Goal: Task Accomplishment & Management: Manage account settings

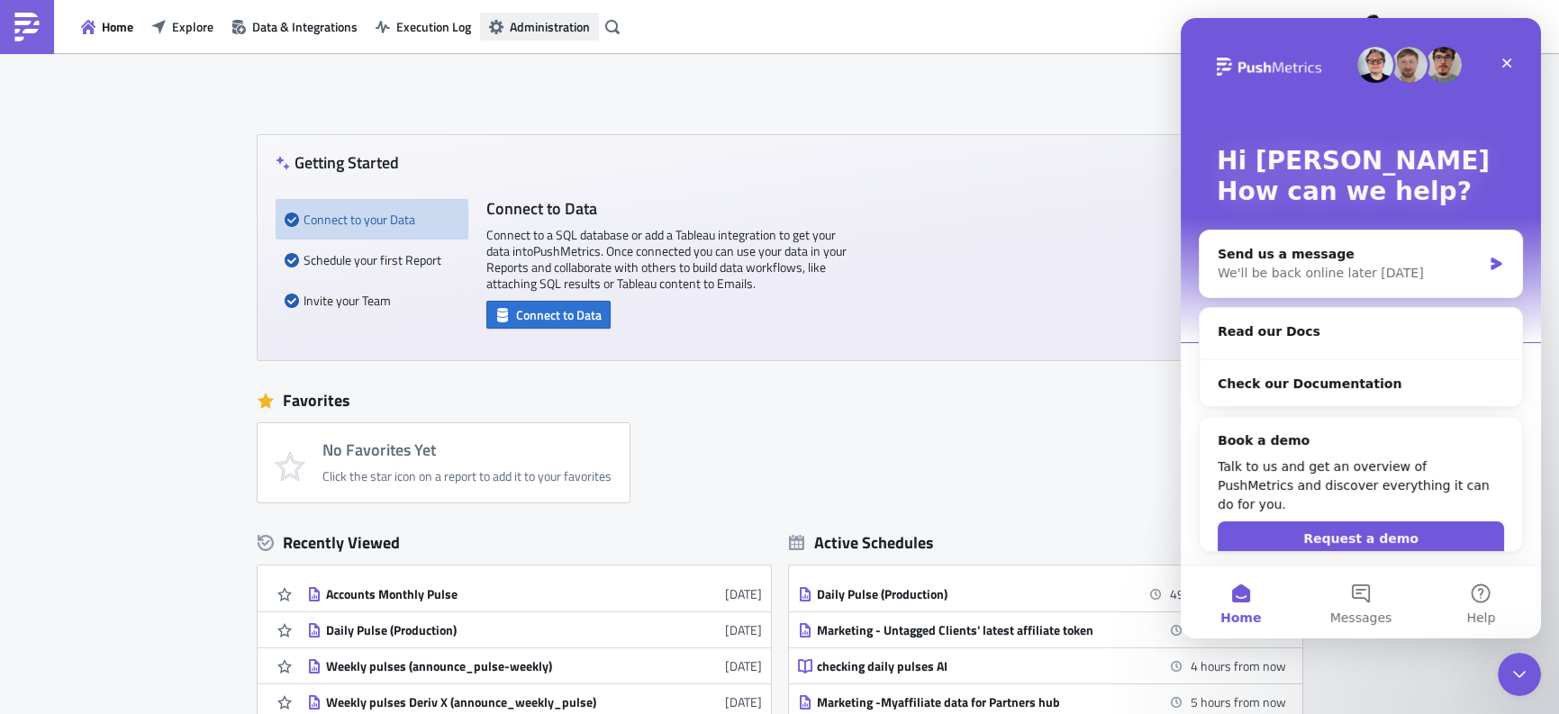
click at [561, 31] on span "Administration" at bounding box center [550, 26] width 80 height 19
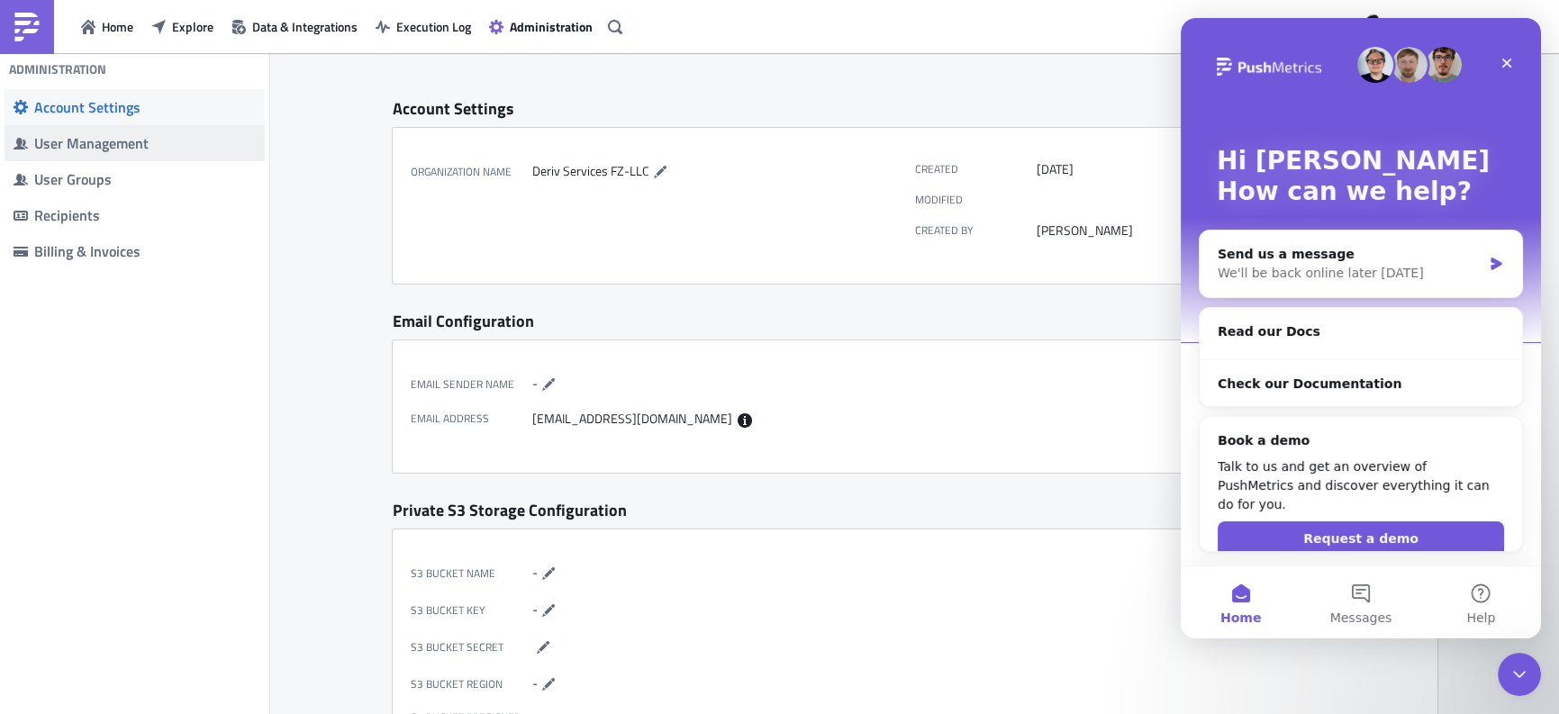
click at [158, 147] on div "User Management" at bounding box center [145, 143] width 222 height 18
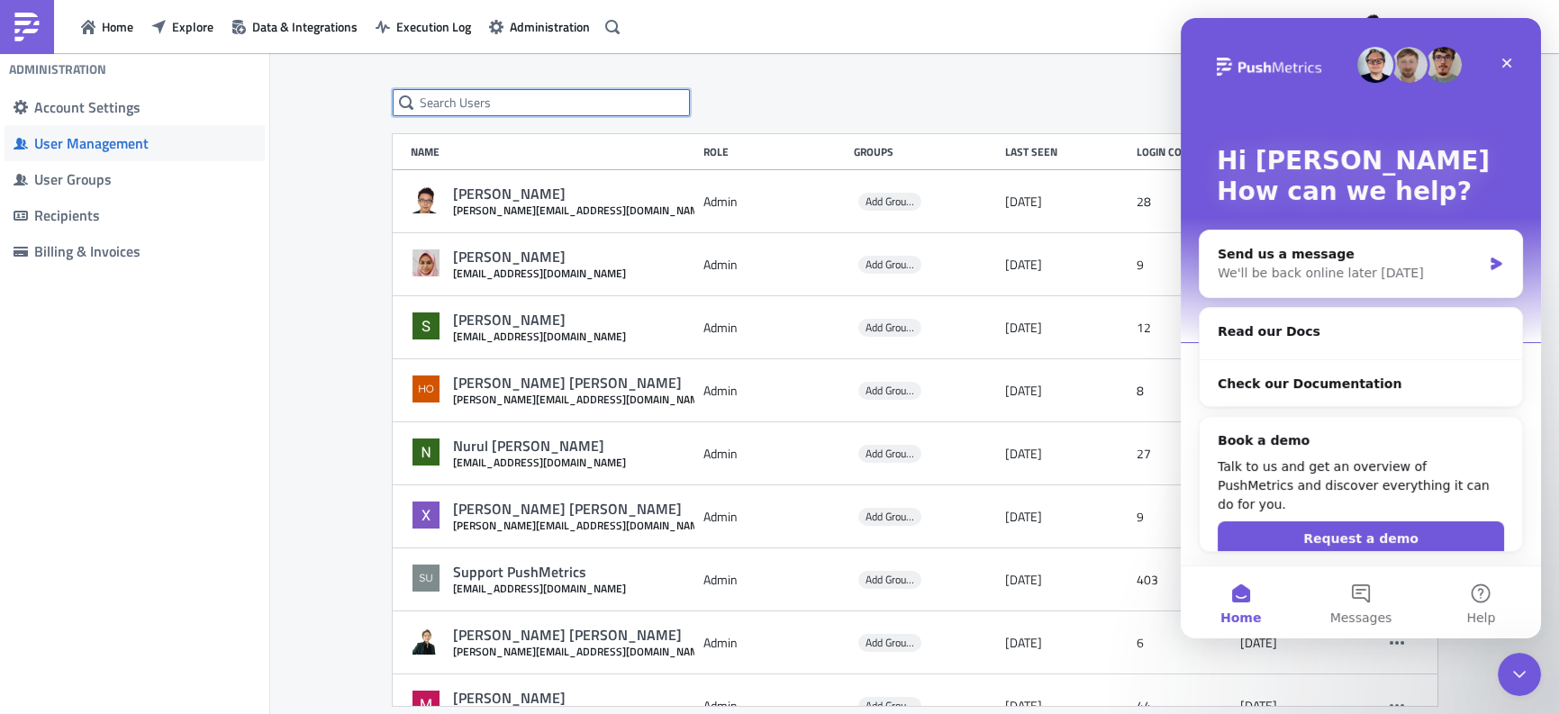
click at [500, 104] on input "text" at bounding box center [541, 102] width 297 height 27
type input "[PERSON_NAME]"
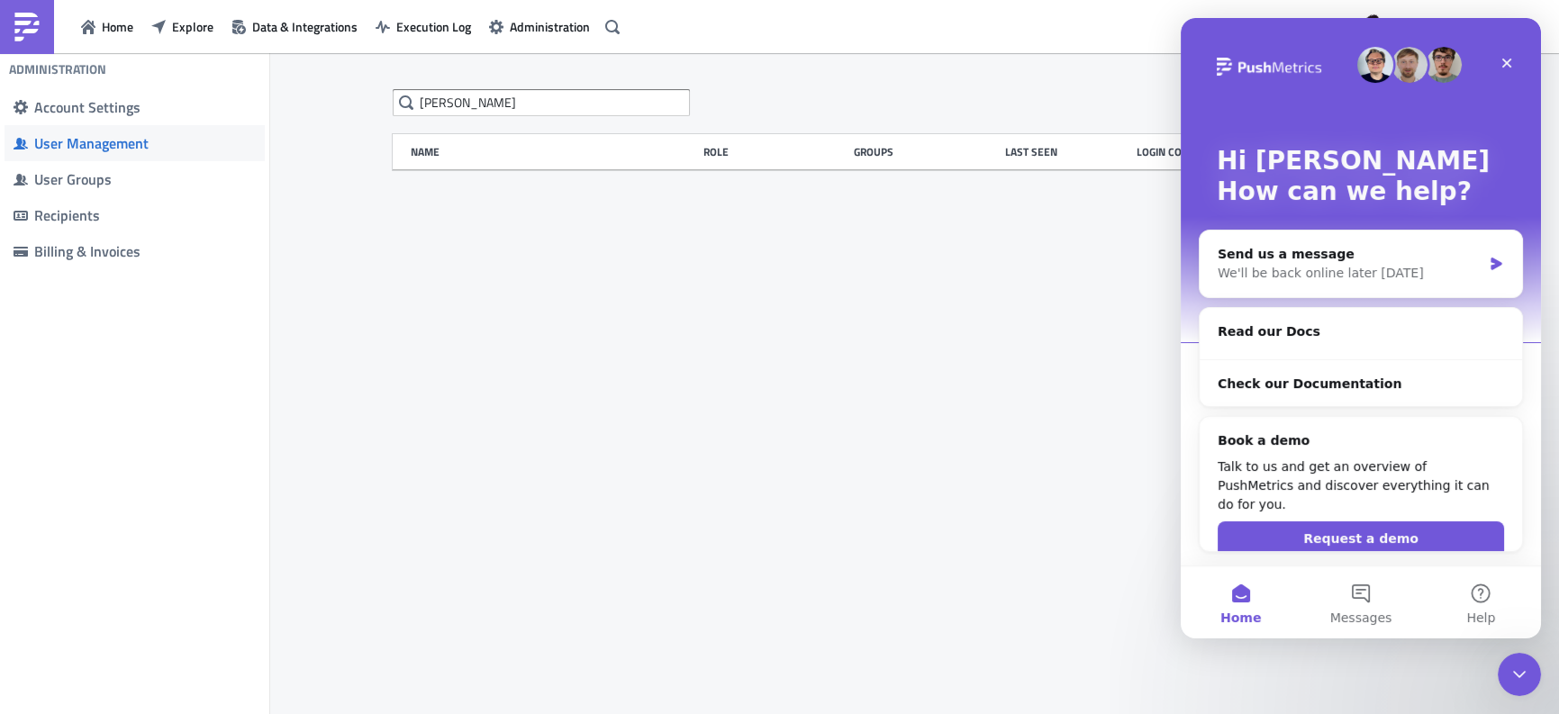
click at [1509, 41] on div "Hi [PERSON_NAME] 👋 How can we help?" at bounding box center [1361, 180] width 324 height 324
click at [1508, 60] on icon "Close" at bounding box center [1507, 64] width 10 height 10
